Goal: Information Seeking & Learning: Learn about a topic

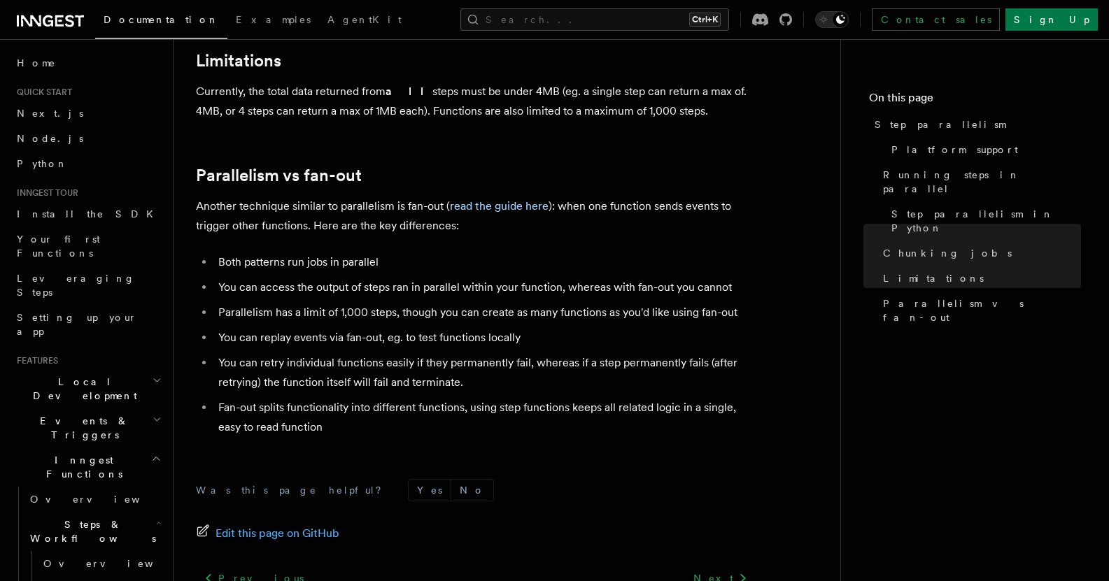
scroll to position [2582, 0]
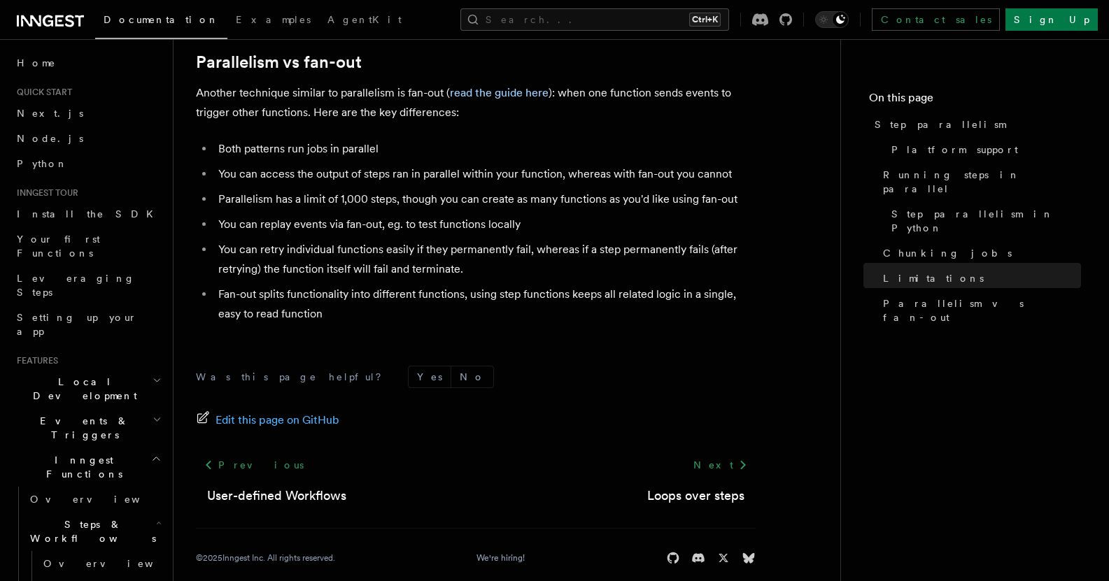
click at [289, 85] on p "Another technique similar to parallelism is fan-out ( read the guide here ): wh…" at bounding box center [476, 102] width 560 height 39
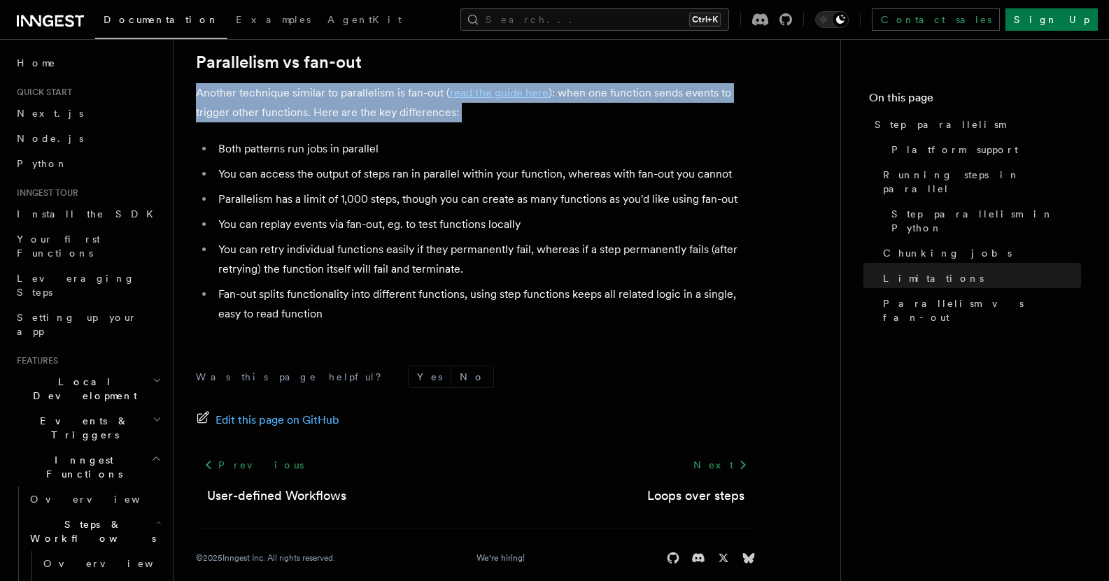
click at [289, 85] on p "Another technique similar to parallelism is fan-out ( read the guide here ): wh…" at bounding box center [476, 102] width 560 height 39
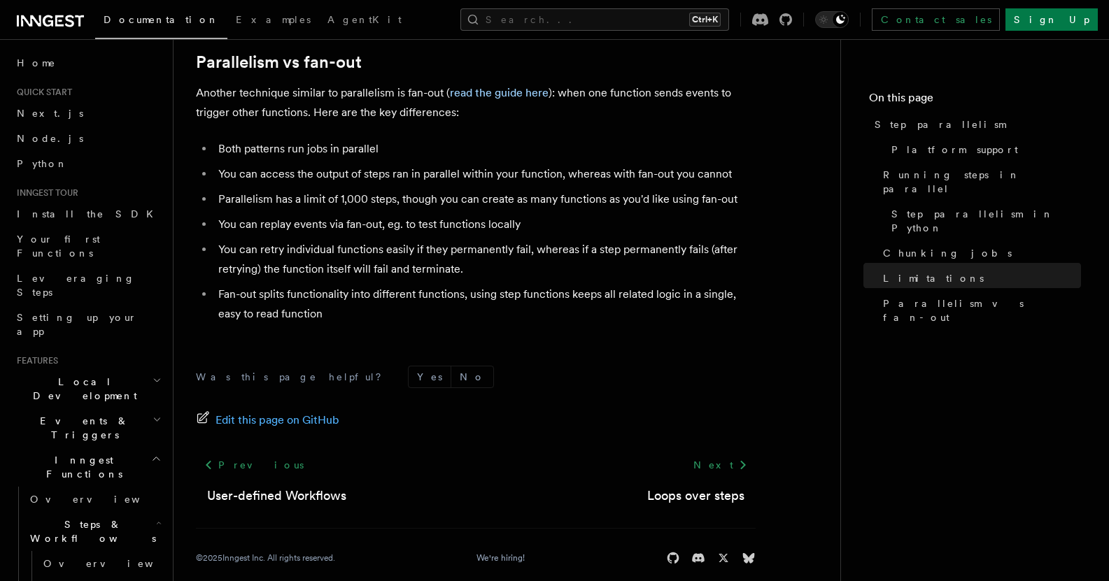
drag, startPoint x: 384, startPoint y: 131, endPoint x: 368, endPoint y: 118, distance: 20.4
click at [366, 139] on li "Both patterns run jobs in parallel" at bounding box center [484, 149] width 541 height 20
click at [362, 143] on ul "Both patterns run jobs in parallel You can access the output of steps ran in pa…" at bounding box center [476, 231] width 560 height 185
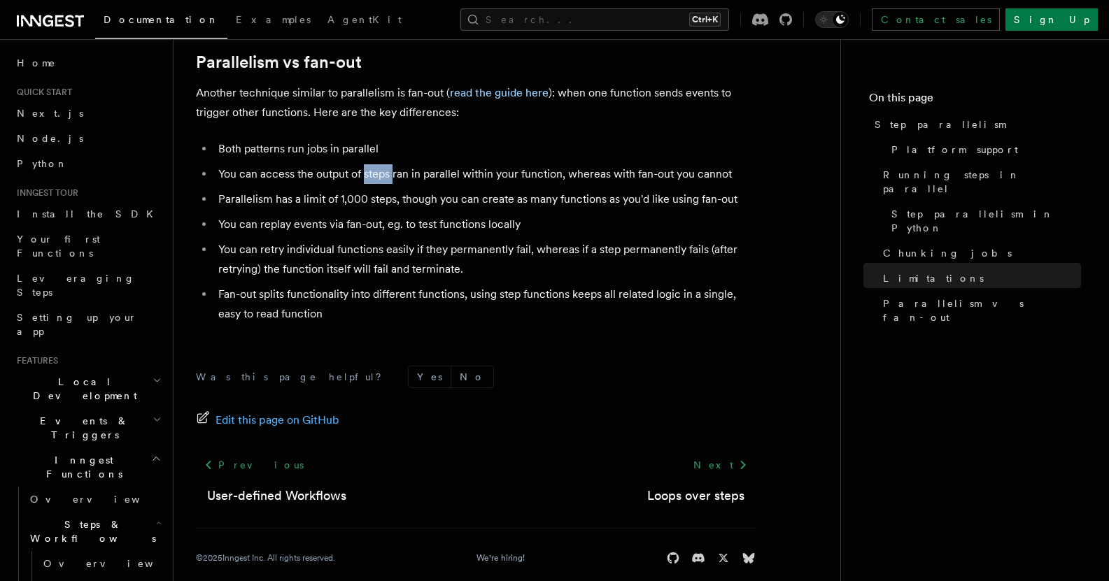
click at [362, 143] on ul "Both patterns run jobs in parallel You can access the output of steps ran in pa…" at bounding box center [476, 231] width 560 height 185
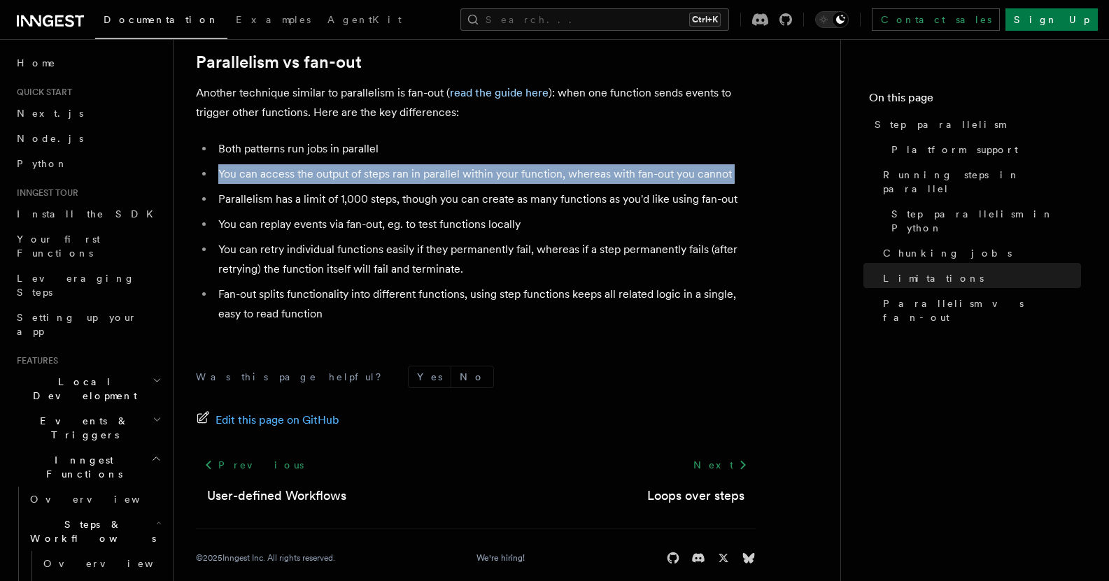
click at [362, 143] on ul "Both patterns run jobs in parallel You can access the output of steps ran in pa…" at bounding box center [476, 231] width 560 height 185
click at [352, 166] on li "You can access the output of steps ran in parallel within your function, wherea…" at bounding box center [484, 174] width 541 height 20
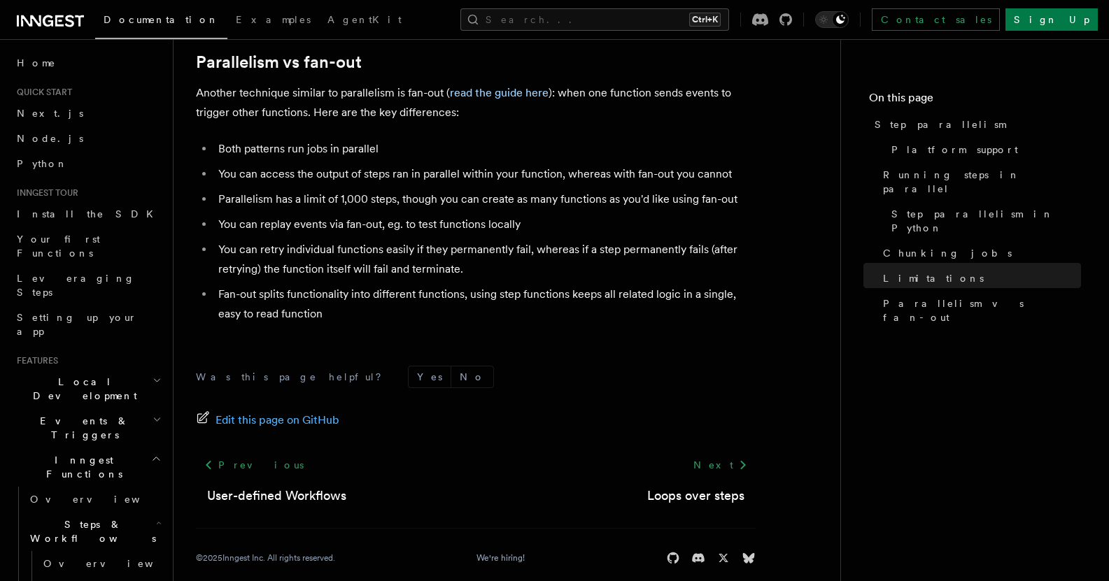
click at [352, 190] on li "Parallelism has a limit of 1,000 steps, though you can create as many functions…" at bounding box center [484, 200] width 541 height 20
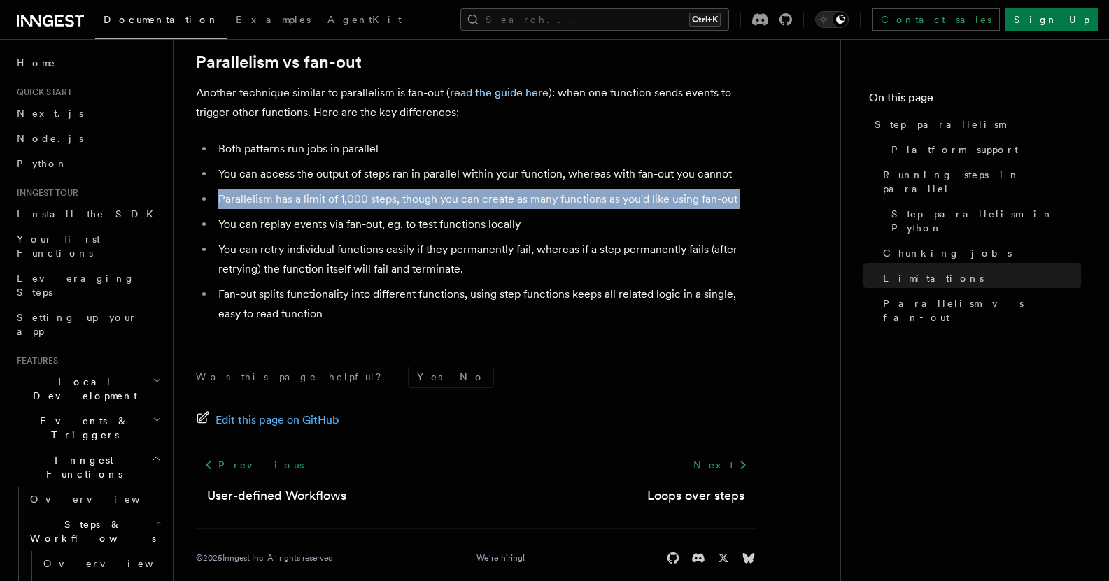
click at [352, 190] on li "Parallelism has a limit of 1,000 steps, though you can create as many functions…" at bounding box center [484, 200] width 541 height 20
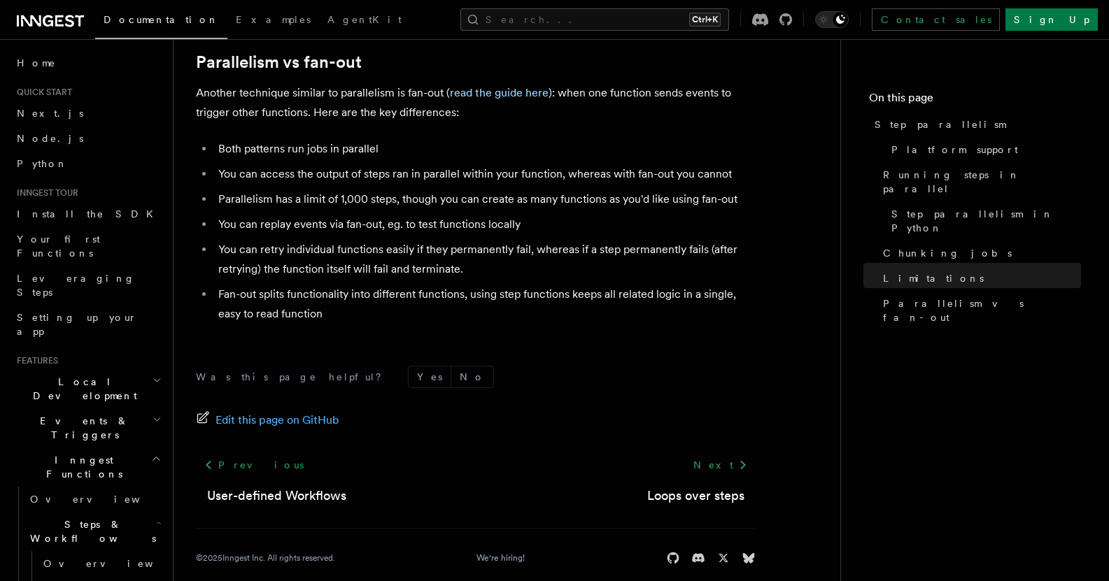
click at [352, 197] on ul "Both patterns run jobs in parallel You can access the output of steps ran in pa…" at bounding box center [476, 231] width 560 height 185
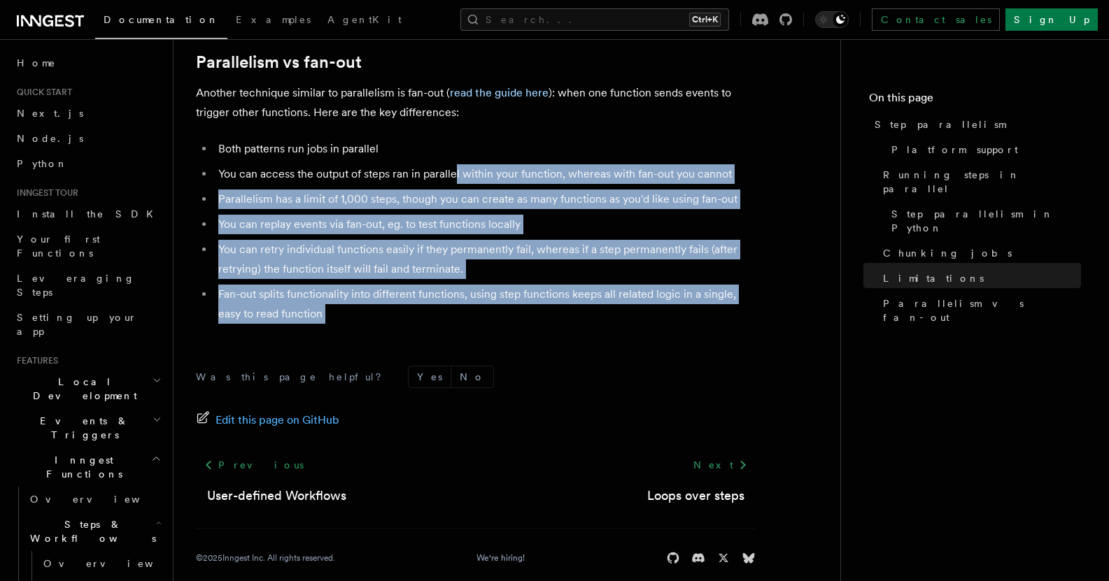
drag, startPoint x: 459, startPoint y: 318, endPoint x: 454, endPoint y: 138, distance: 179.8
click at [457, 190] on li "Parallelism has a limit of 1,000 steps, though you can create as many functions…" at bounding box center [484, 200] width 541 height 20
click at [455, 222] on ul "Both patterns run jobs in parallel You can access the output of steps ran in pa…" at bounding box center [476, 231] width 560 height 185
